Goal: Book appointment/travel/reservation

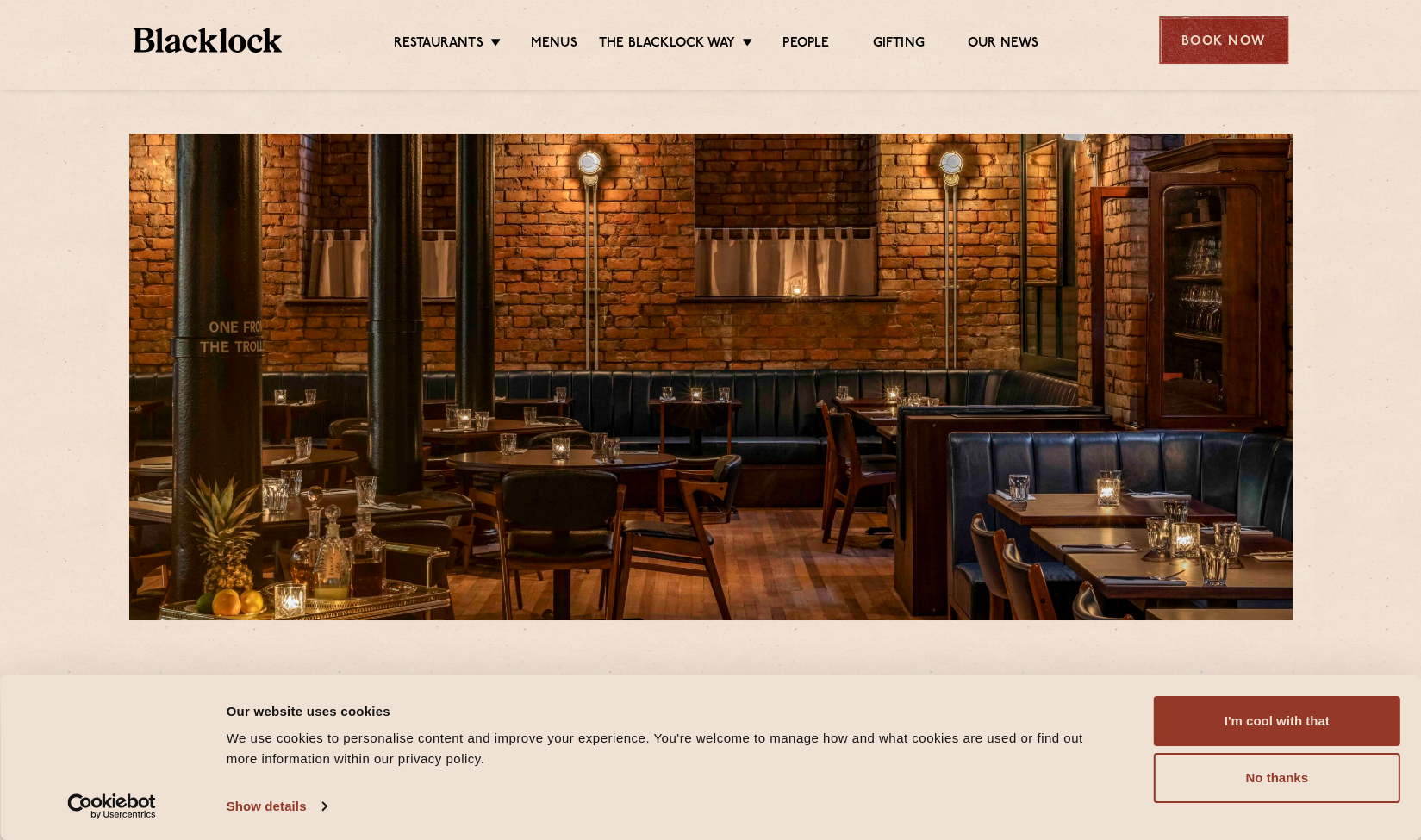
click at [1225, 51] on div "Book Now" at bounding box center [1223, 40] width 129 height 47
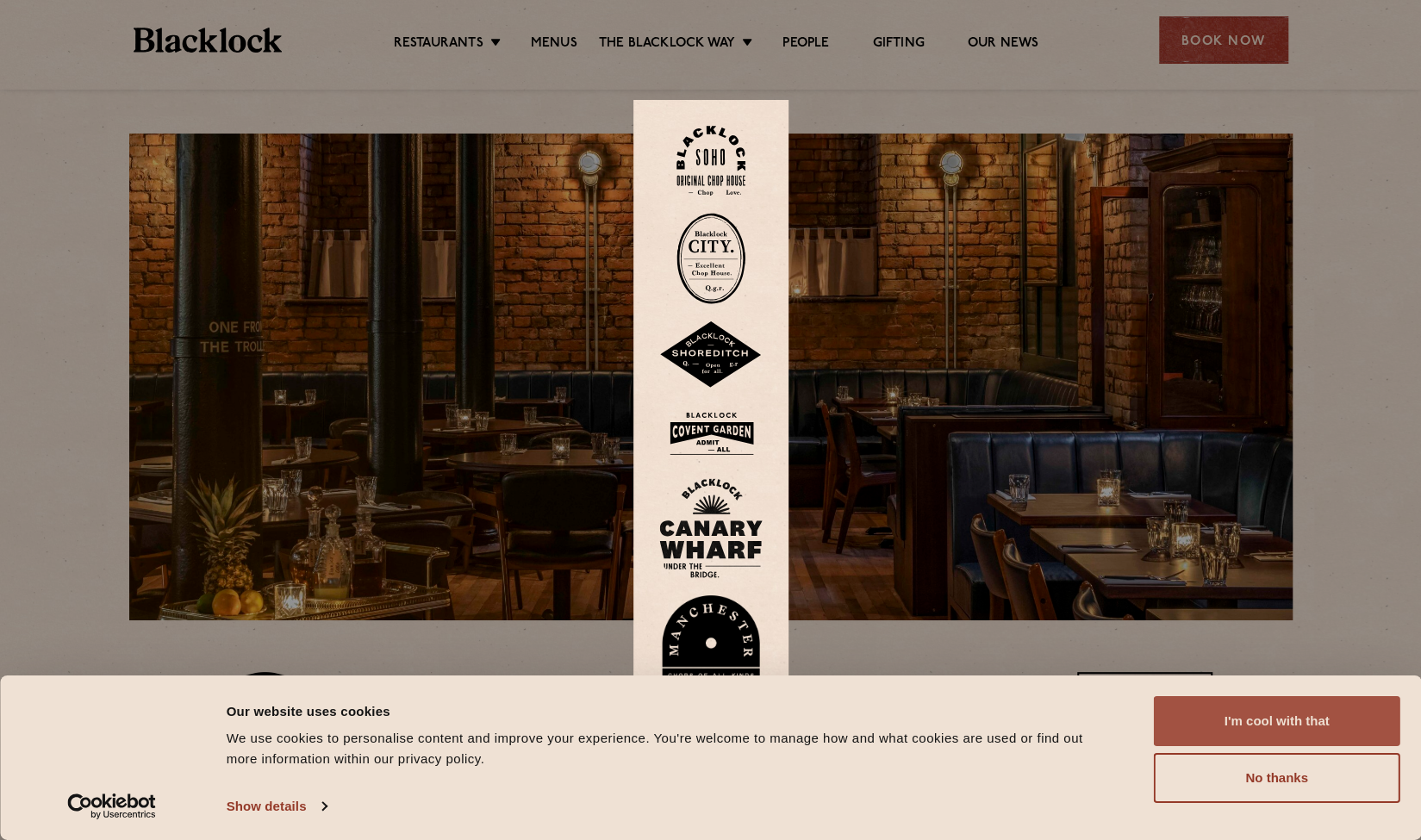
click at [1275, 706] on button "I'm cool with that" at bounding box center [1277, 721] width 247 height 50
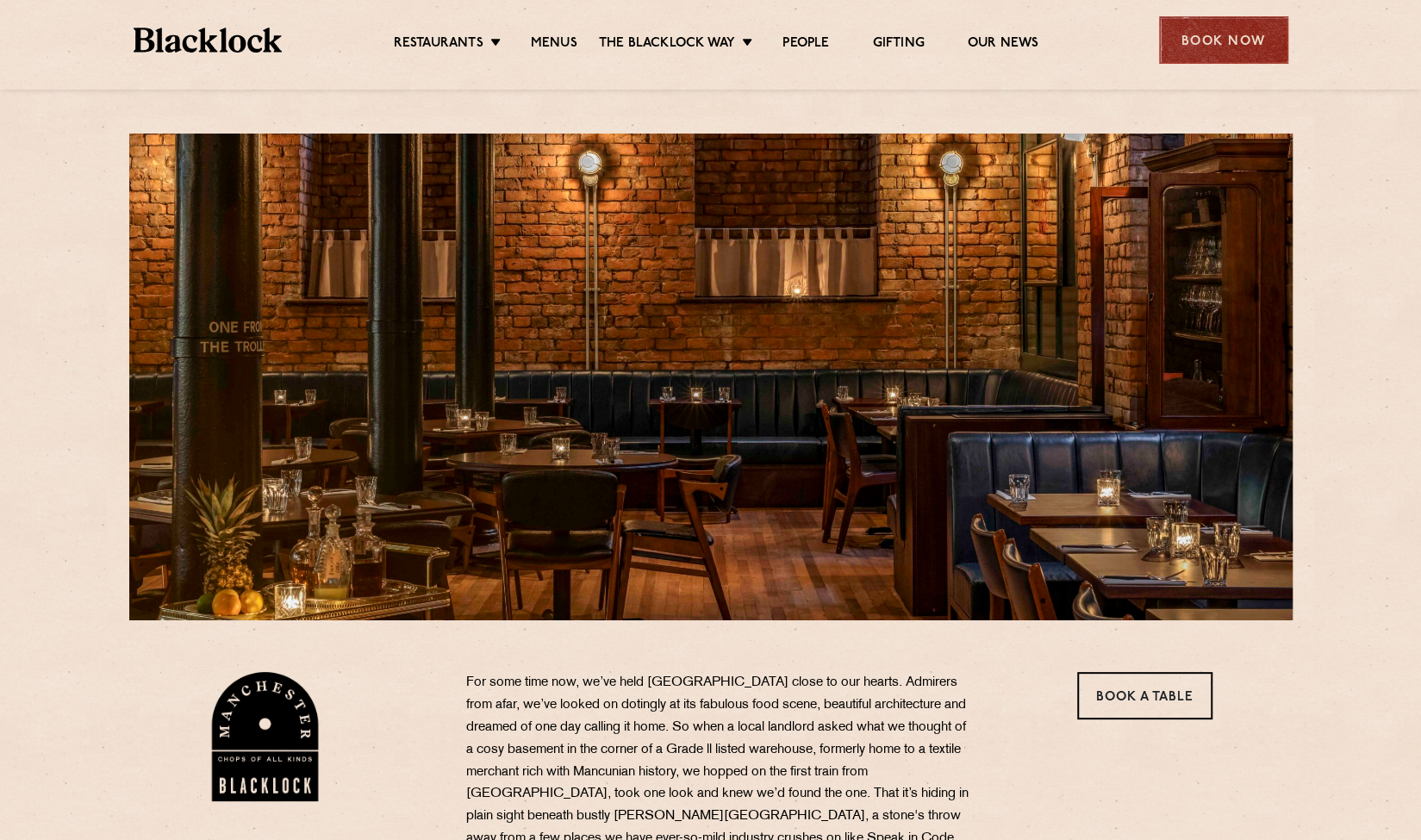
click at [1221, 52] on div "Book Now" at bounding box center [1223, 40] width 129 height 47
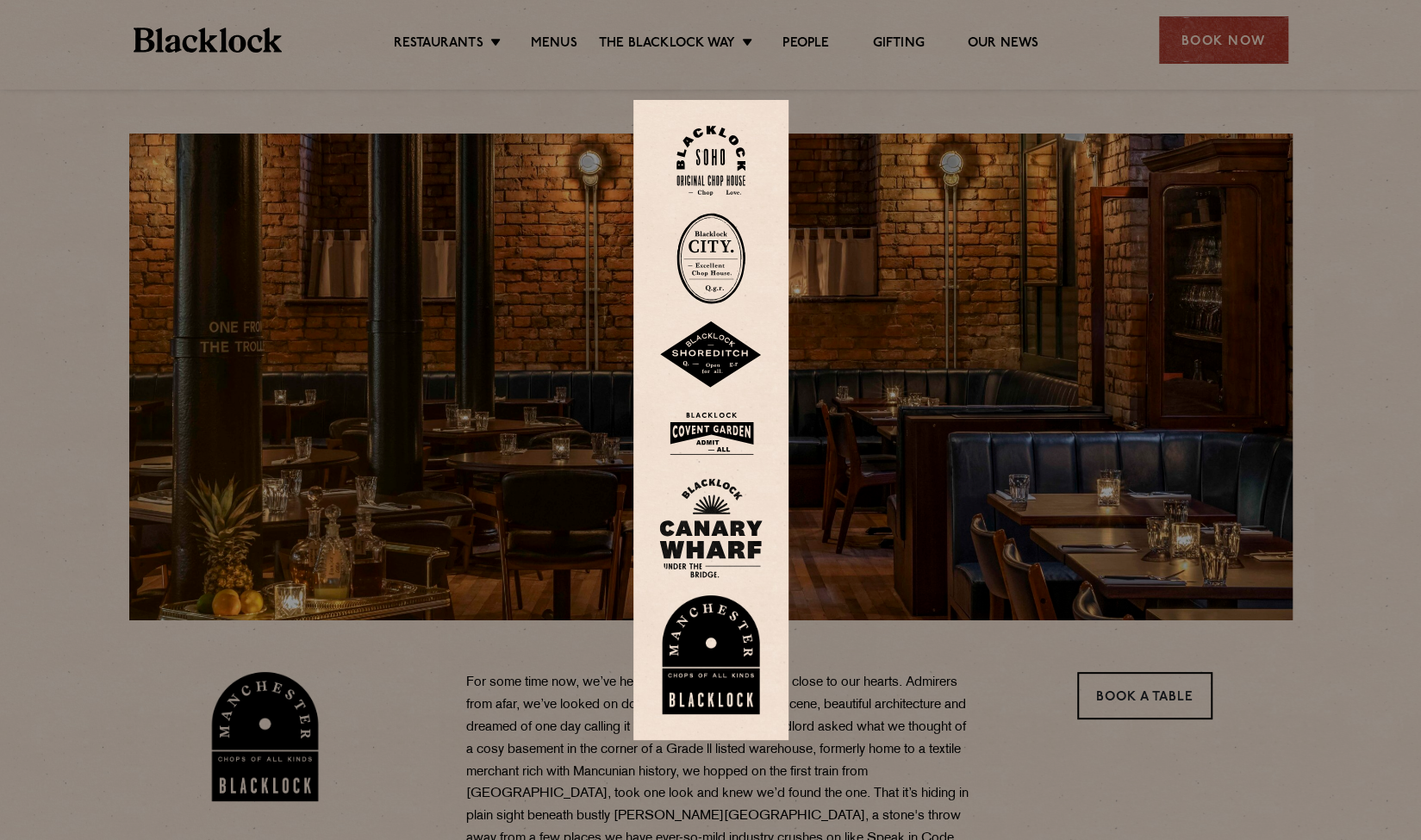
click at [723, 680] on img at bounding box center [710, 655] width 103 height 119
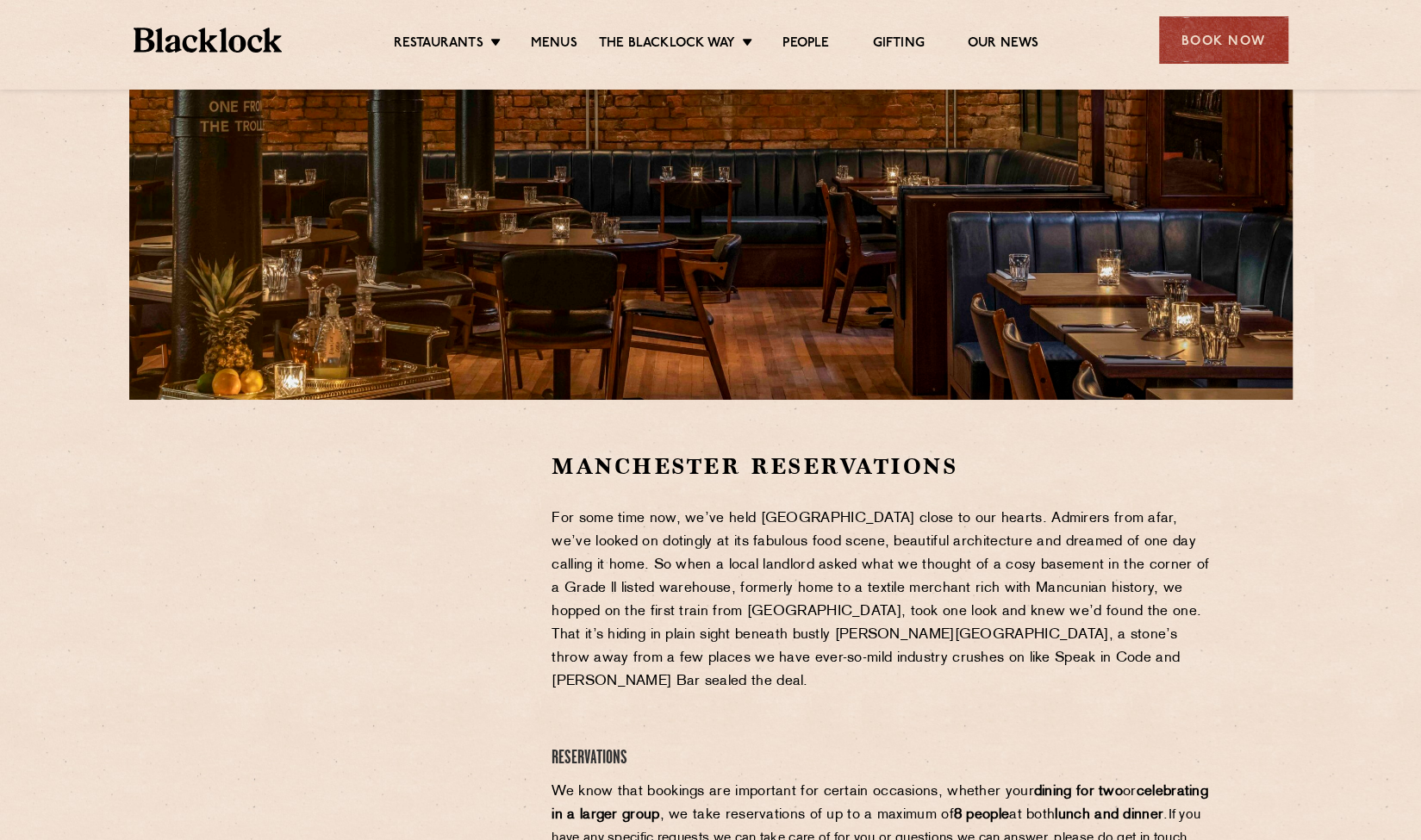
scroll to position [285, 0]
